Goal: Use online tool/utility: Utilize a website feature to perform a specific function

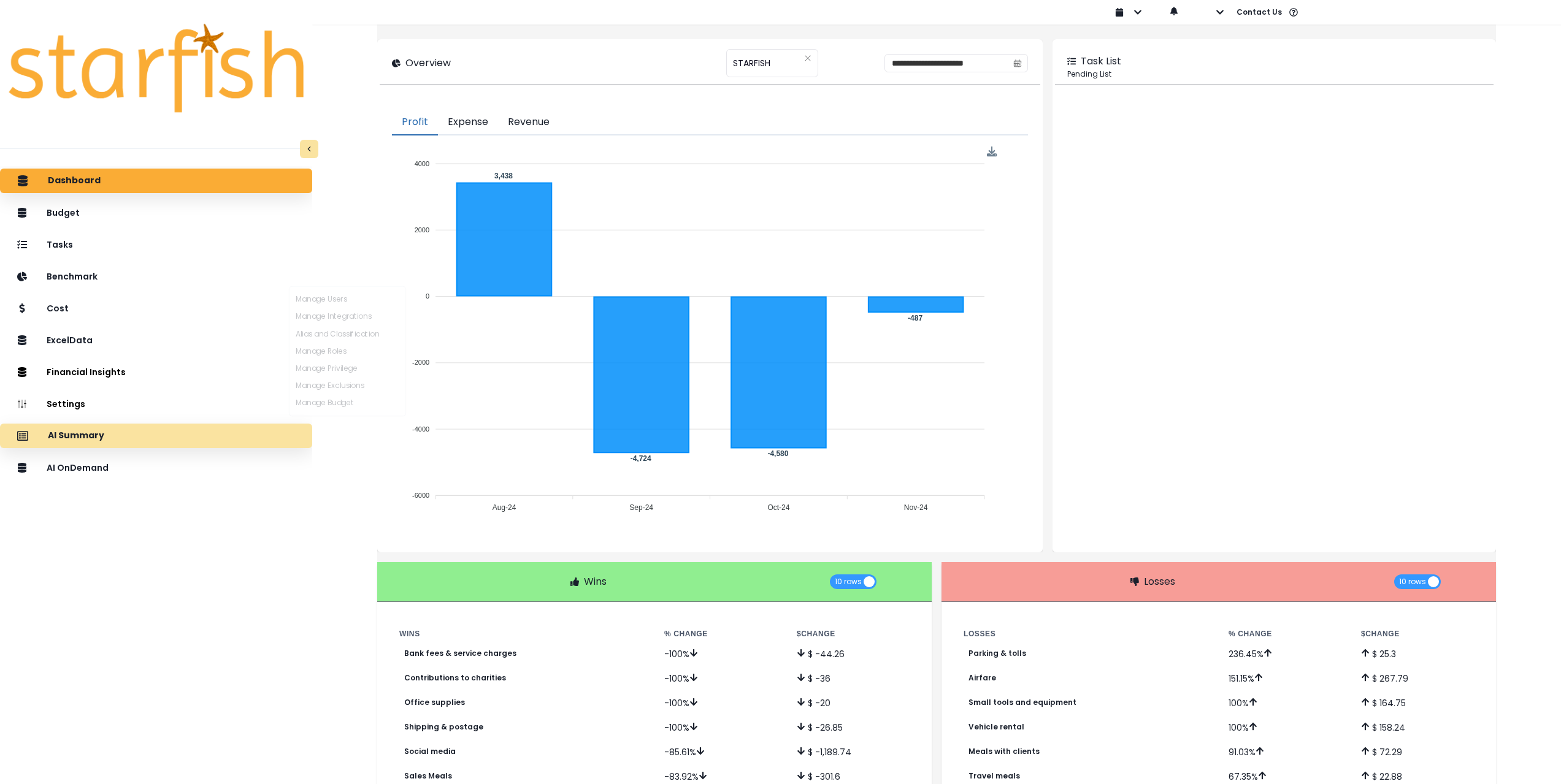
click at [164, 426] on div "AI Summary" at bounding box center [156, 436] width 293 height 26
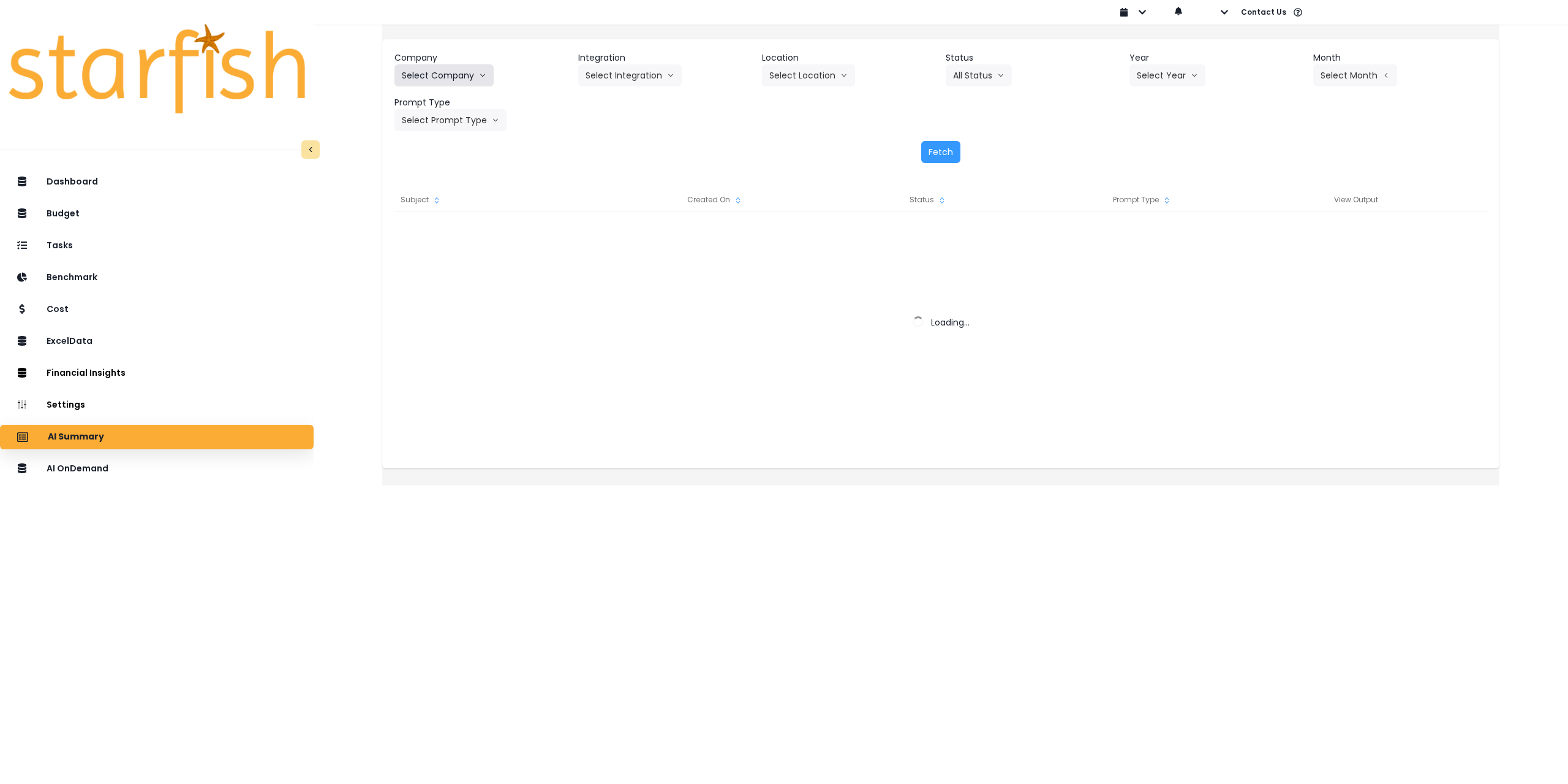
click at [462, 81] on button "Select Company" at bounding box center [444, 75] width 99 height 22
click at [482, 71] on button "Select Company" at bounding box center [444, 75] width 99 height 22
click at [473, 66] on button "Select Company" at bounding box center [444, 75] width 99 height 22
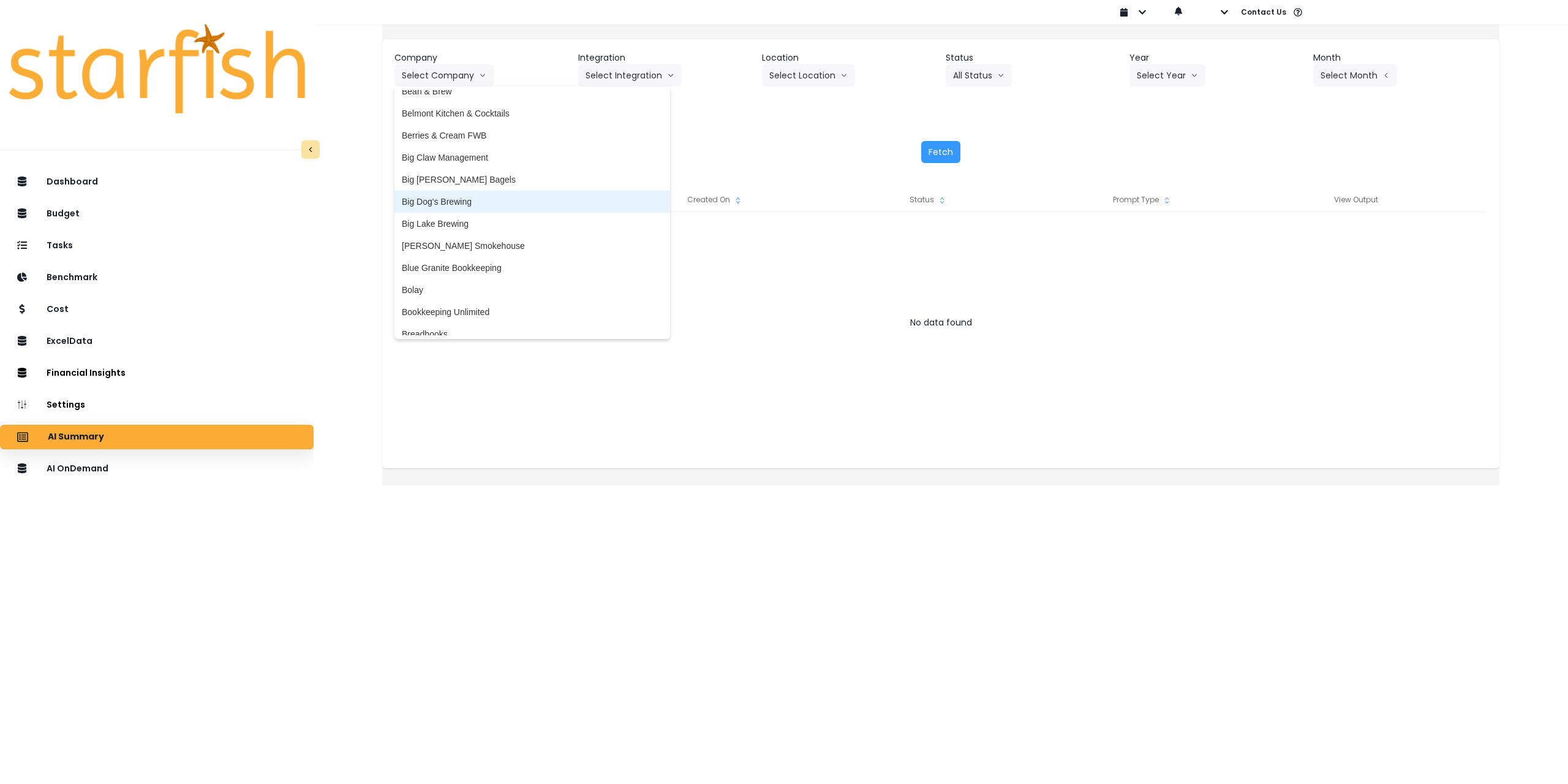
scroll to position [184, 0]
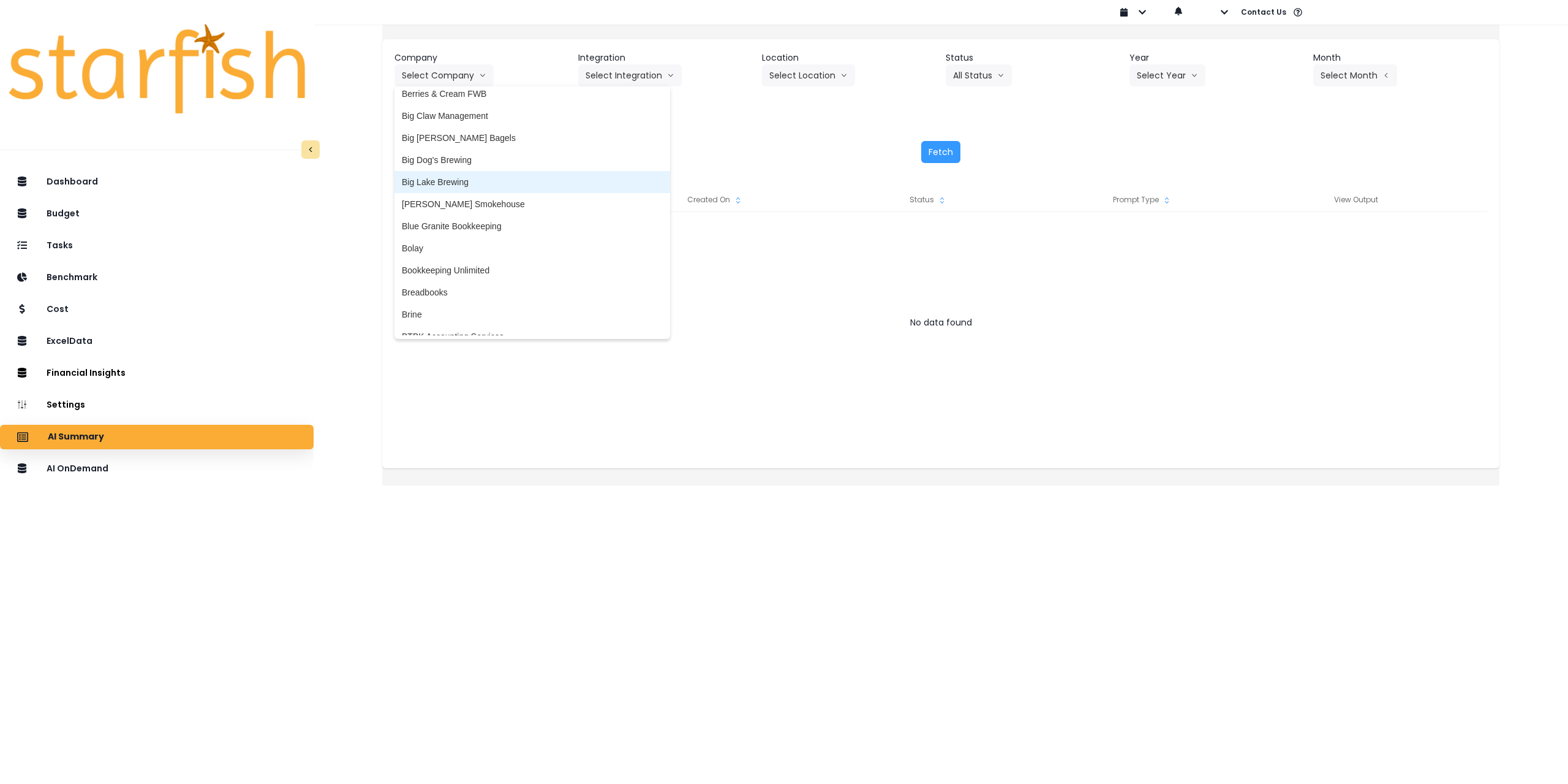
click at [479, 182] on span "Big Lake Brewing" at bounding box center [532, 182] width 261 height 12
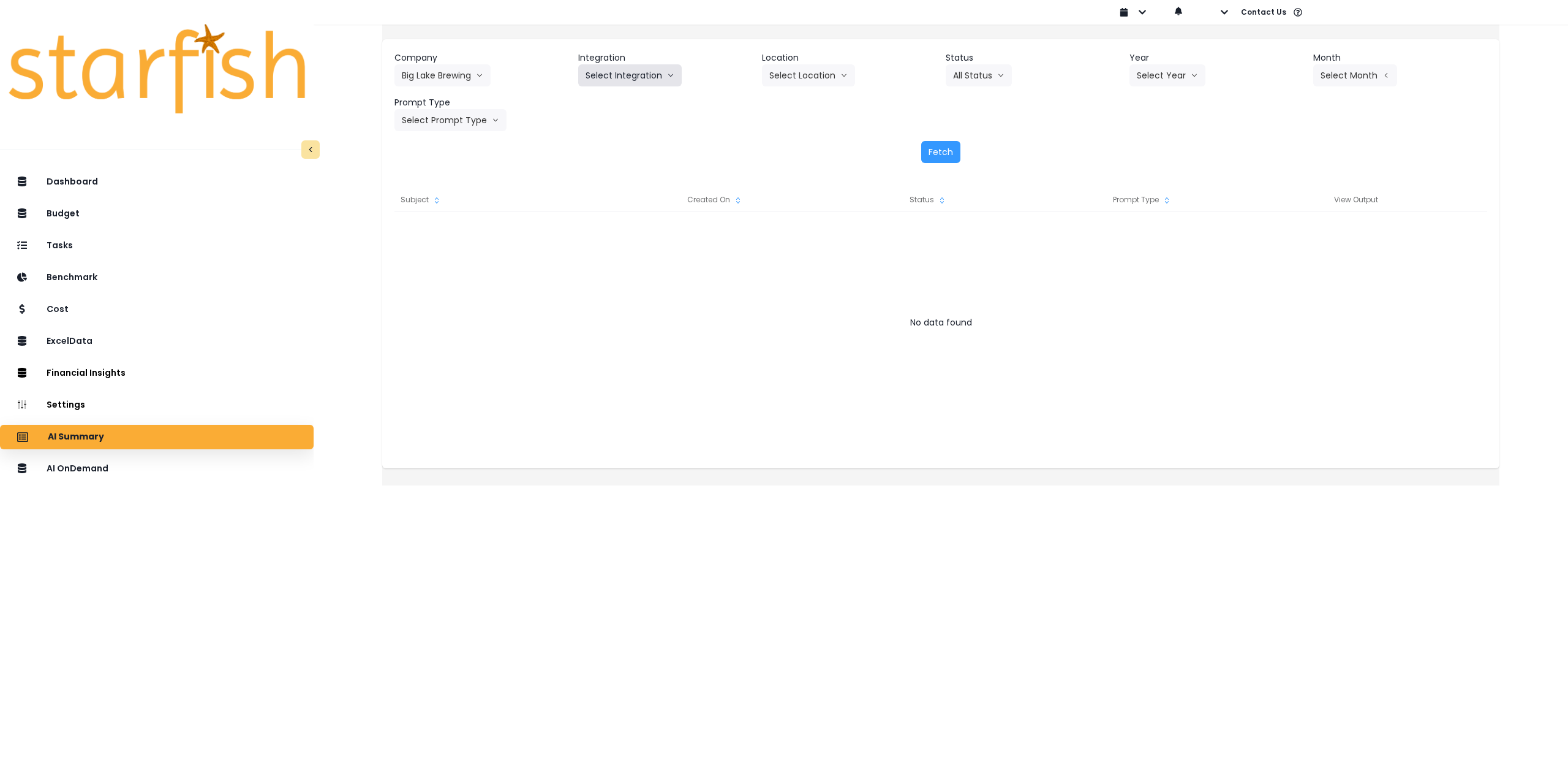
click at [644, 68] on button "Select Integration" at bounding box center [630, 75] width 103 height 22
click at [614, 104] on span "BLB_QBO" at bounding box center [605, 101] width 40 height 12
click at [647, 64] on header "Location" at bounding box center [849, 57] width 174 height 13
click at [647, 82] on button "Select Location" at bounding box center [808, 75] width 93 height 22
click at [647, 103] on span "All Locations" at bounding box center [794, 101] width 49 height 12
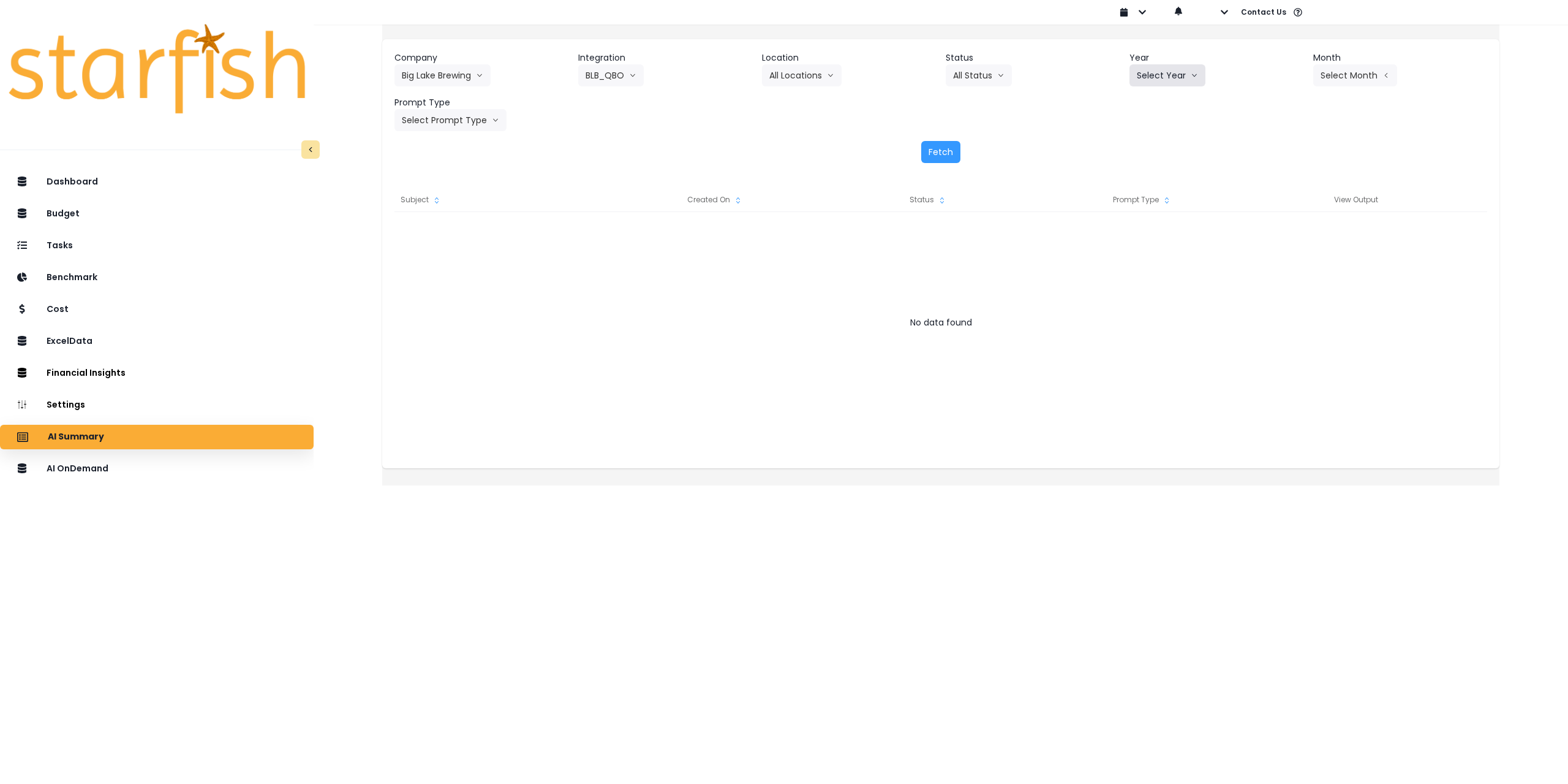
click at [647, 79] on button "Select Year" at bounding box center [1167, 75] width 76 height 22
click at [647, 144] on span "2025" at bounding box center [1146, 145] width 19 height 12
click at [647, 74] on button "Select Month" at bounding box center [1355, 75] width 83 height 22
click at [647, 208] on span "July" at bounding box center [1293, 211] width 23 height 12
click at [462, 122] on button "Select Prompt Type" at bounding box center [450, 119] width 112 height 22
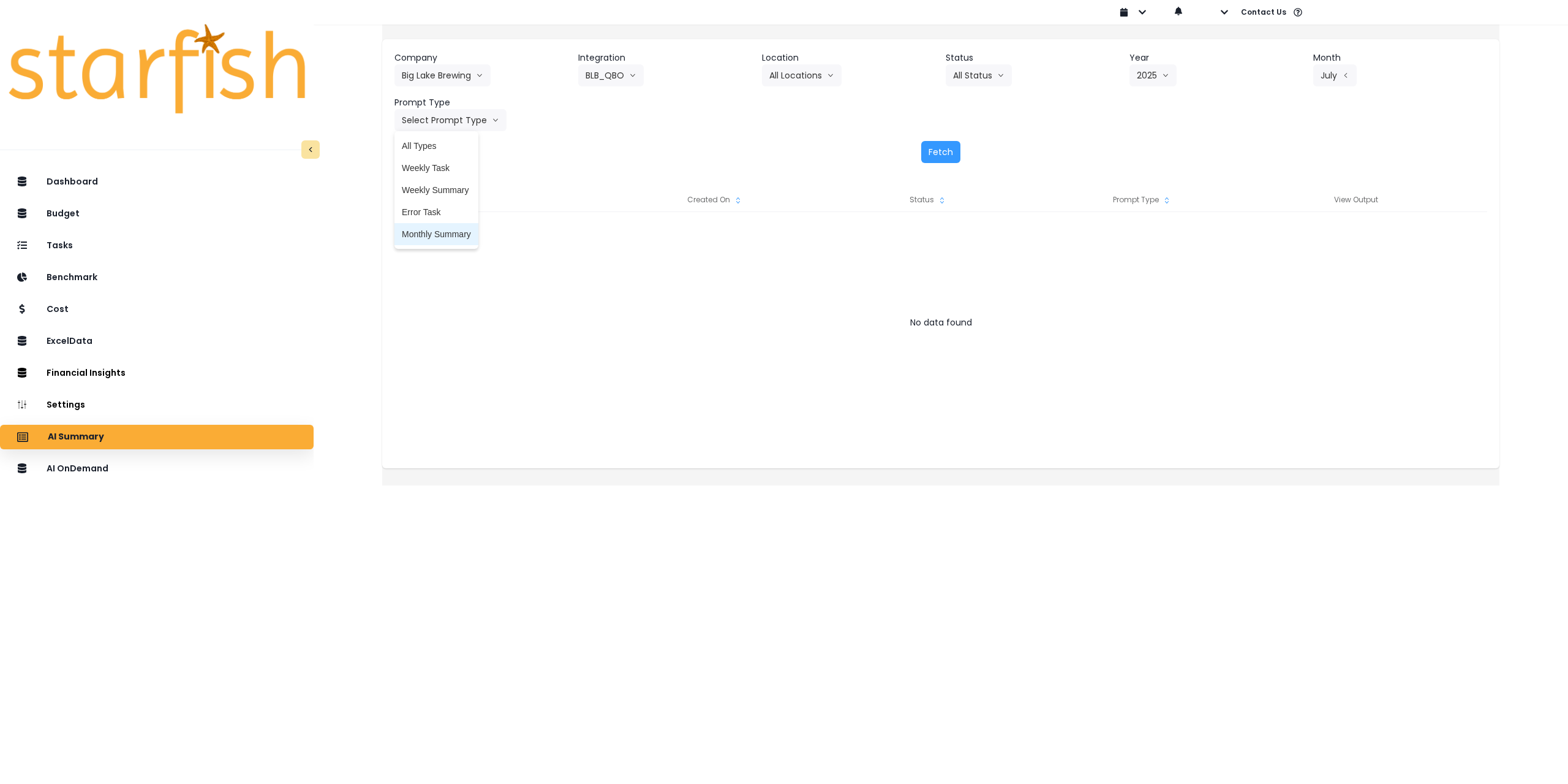
click at [444, 231] on span "Monthly Summary" at bounding box center [437, 234] width 70 height 12
click at [647, 144] on button "Fetch" at bounding box center [940, 151] width 39 height 22
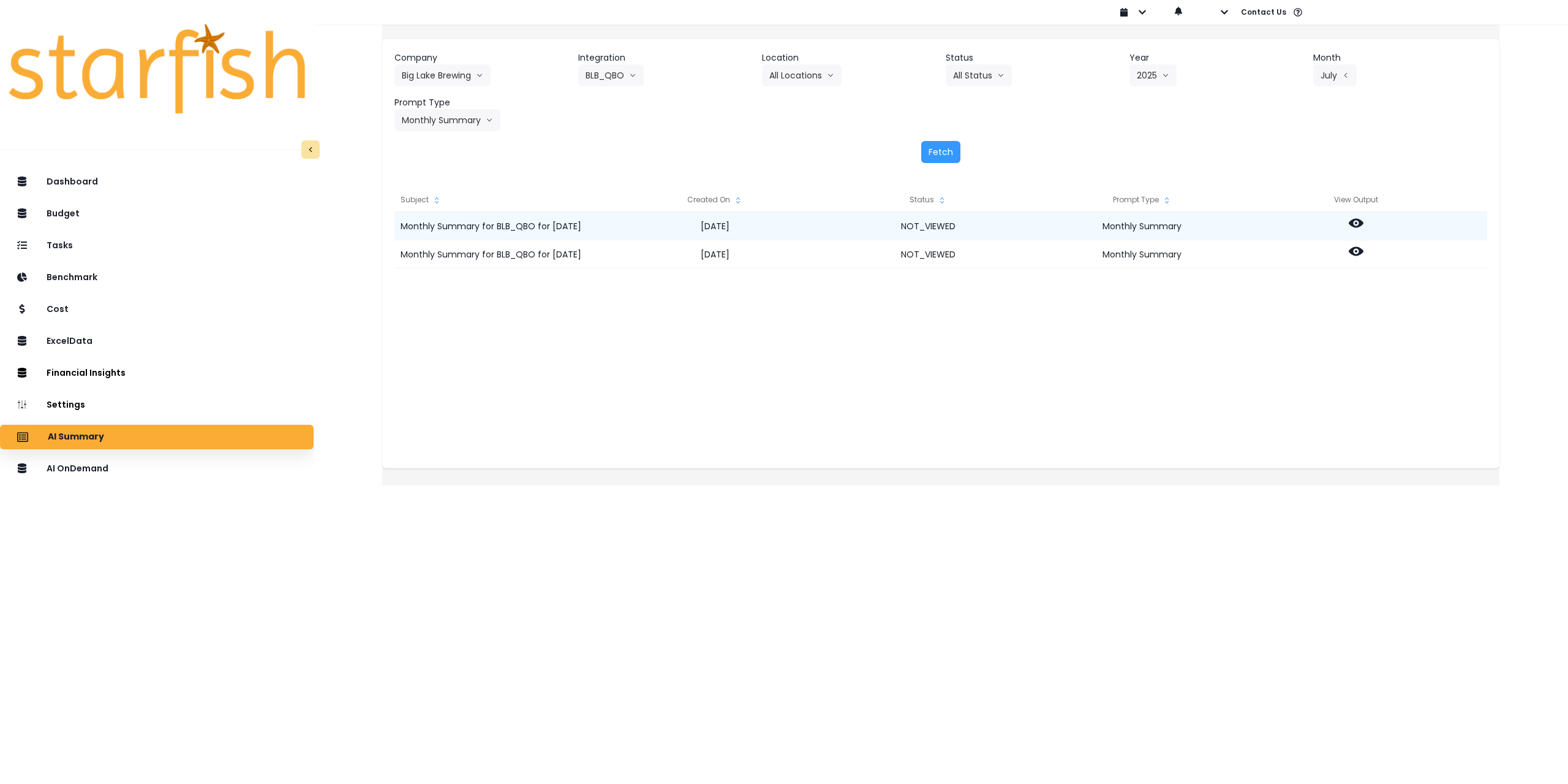
click at [647, 227] on icon at bounding box center [1356, 223] width 15 height 15
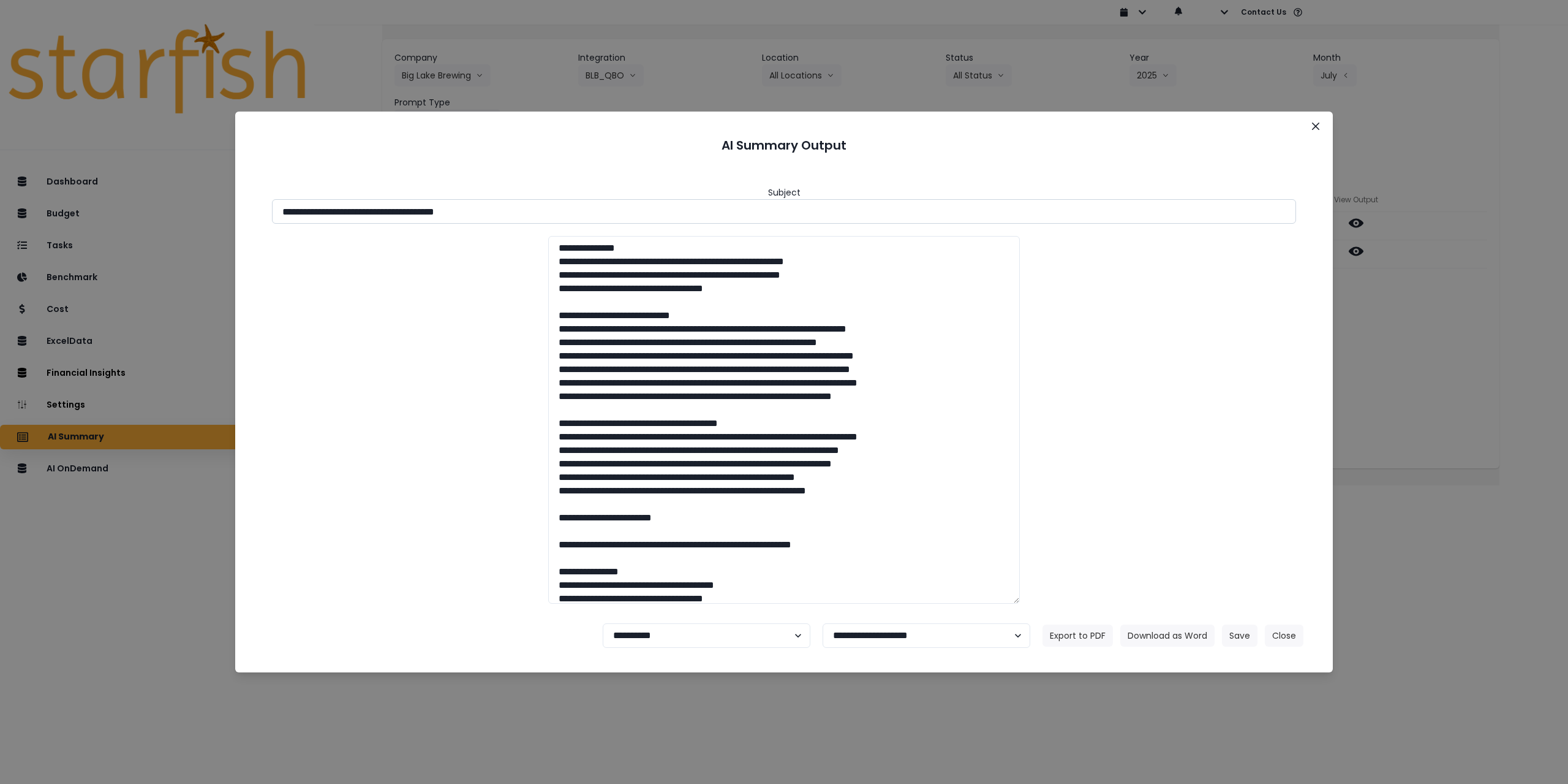
drag, startPoint x: 390, startPoint y: 211, endPoint x: 608, endPoint y: 217, distance: 218.1
click at [608, 217] on input "**********" at bounding box center [784, 211] width 1024 height 24
click at [647, 646] on button "Download as Word" at bounding box center [1167, 635] width 94 height 22
click at [647, 283] on div "**********" at bounding box center [784, 392] width 1568 height 784
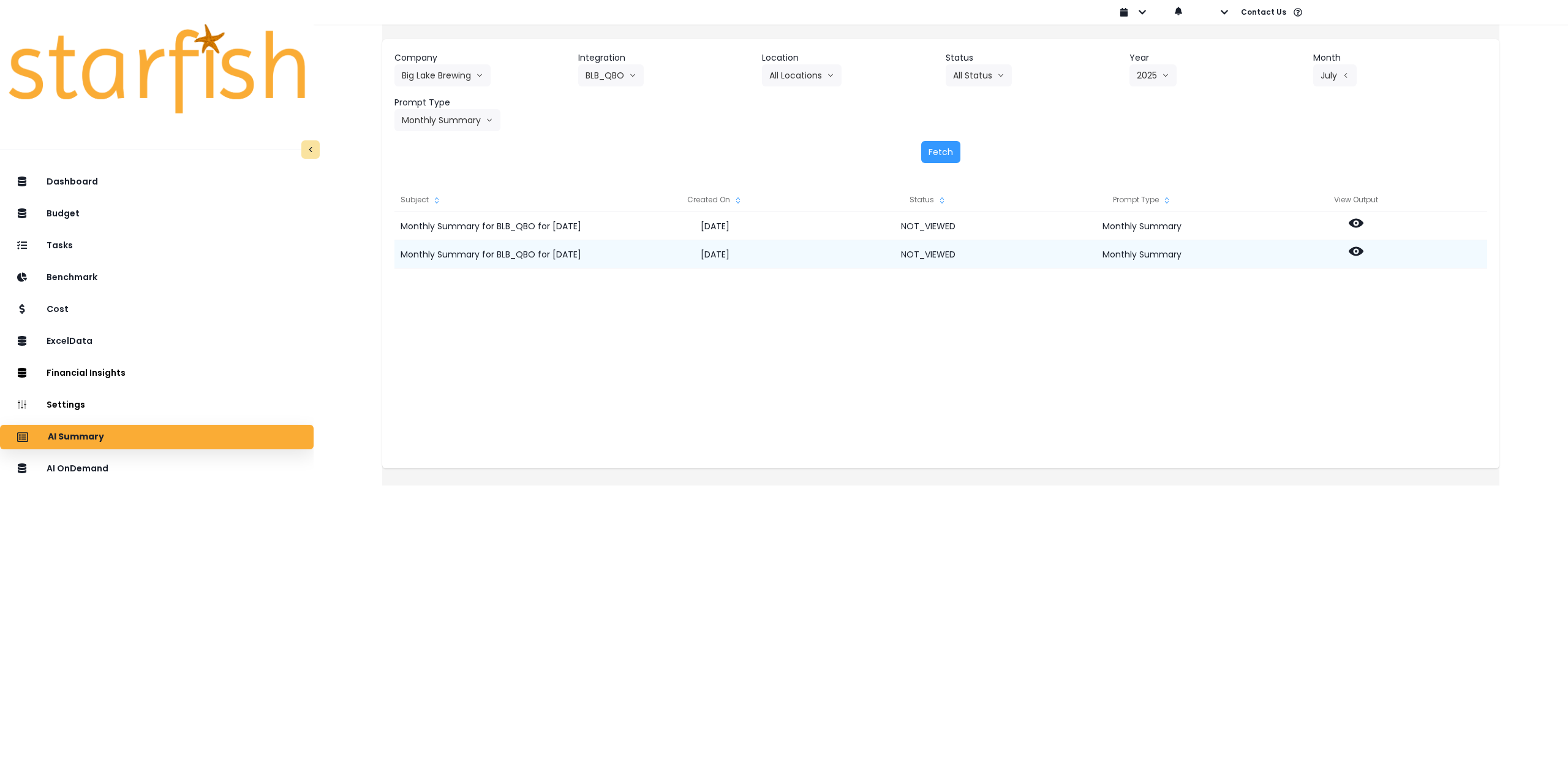
click at [647, 252] on icon at bounding box center [1356, 251] width 15 height 15
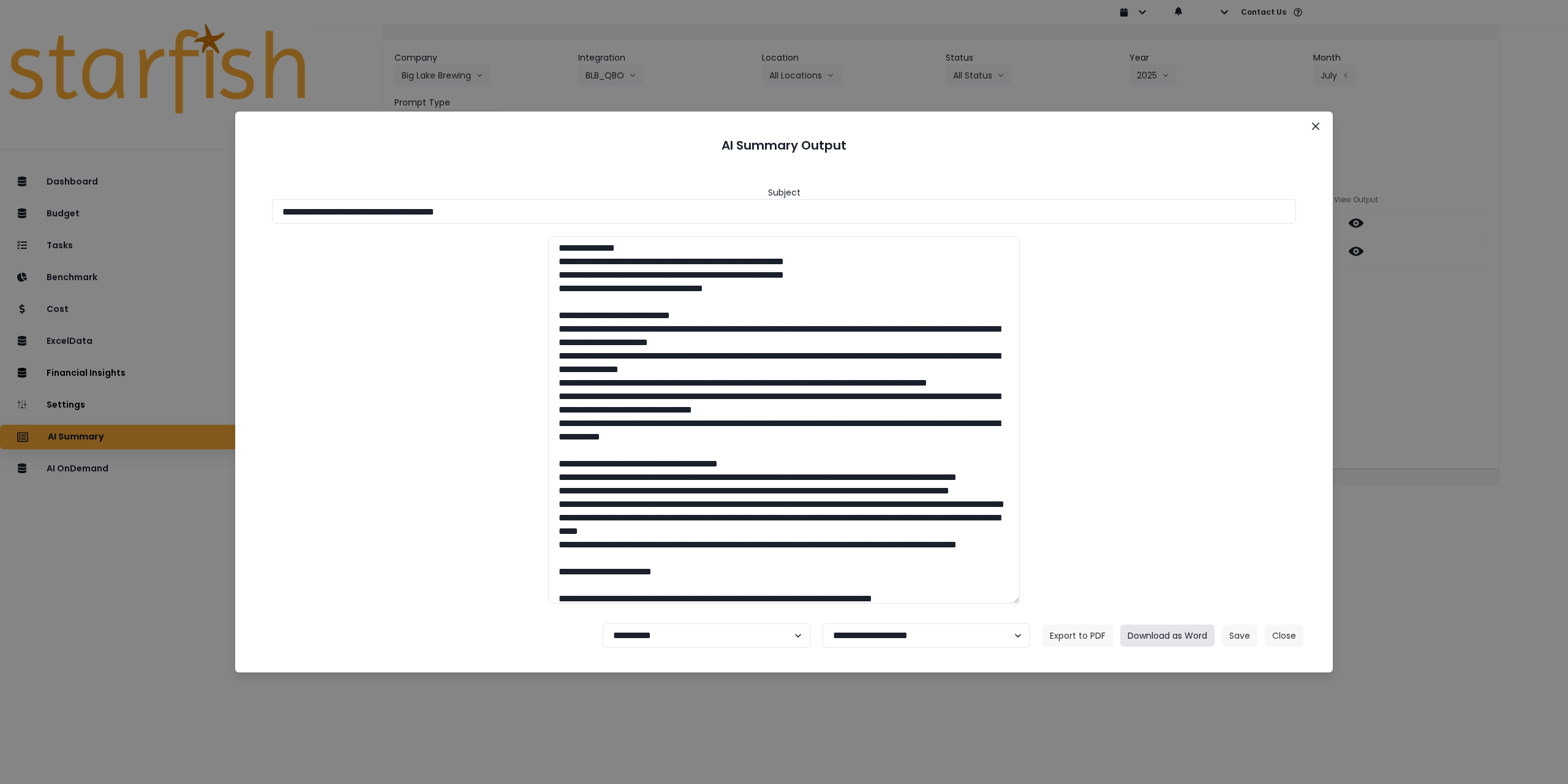
click at [647, 635] on button "Download as Word" at bounding box center [1167, 635] width 94 height 22
